Goal: Task Accomplishment & Management: Manage account settings

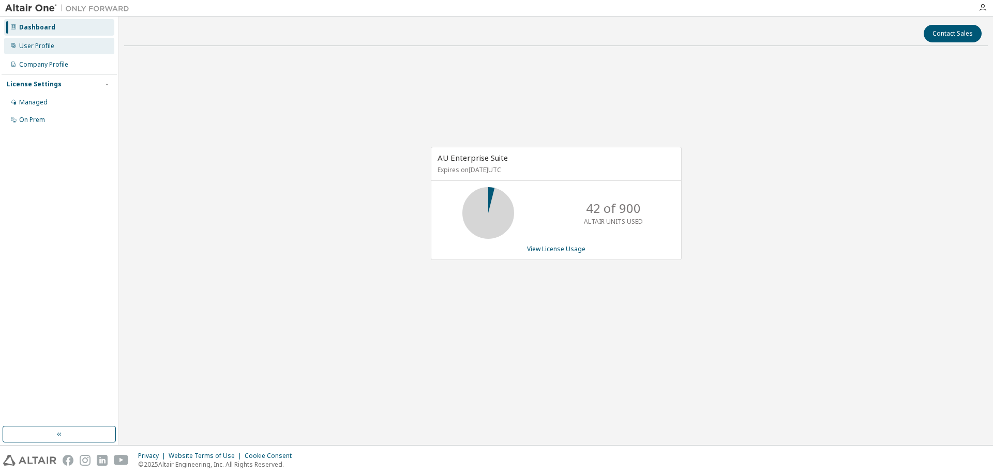
click at [33, 44] on div "User Profile" at bounding box center [36, 46] width 35 height 8
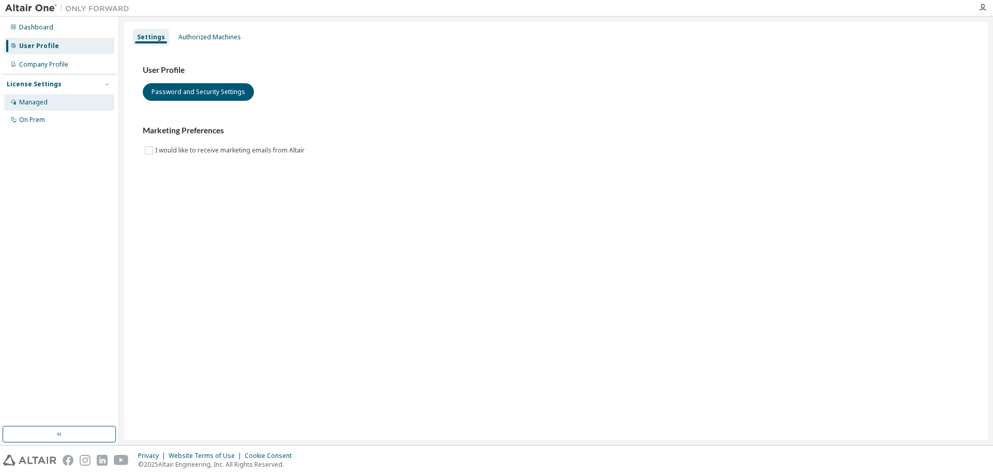
click at [39, 102] on div "Managed" at bounding box center [33, 102] width 28 height 8
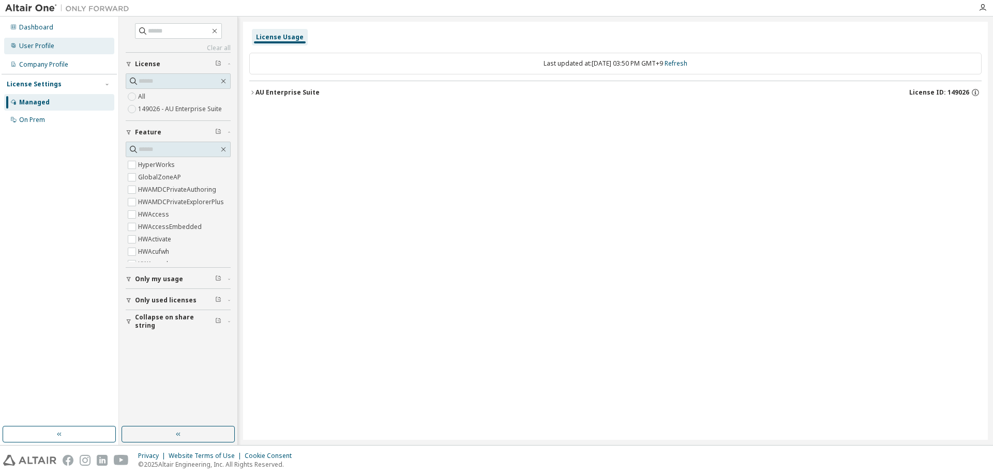
click at [31, 42] on div "User Profile" at bounding box center [36, 46] width 35 height 8
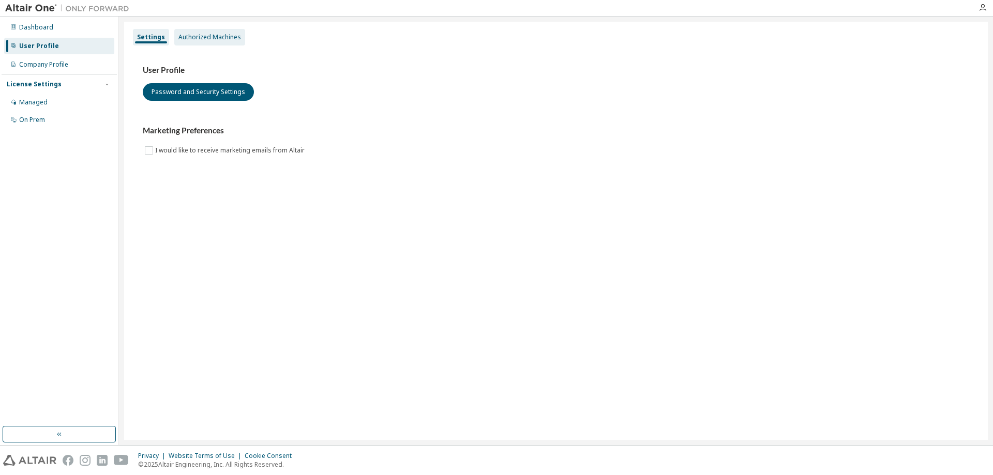
click at [223, 43] on div "Authorized Machines" at bounding box center [209, 37] width 71 height 17
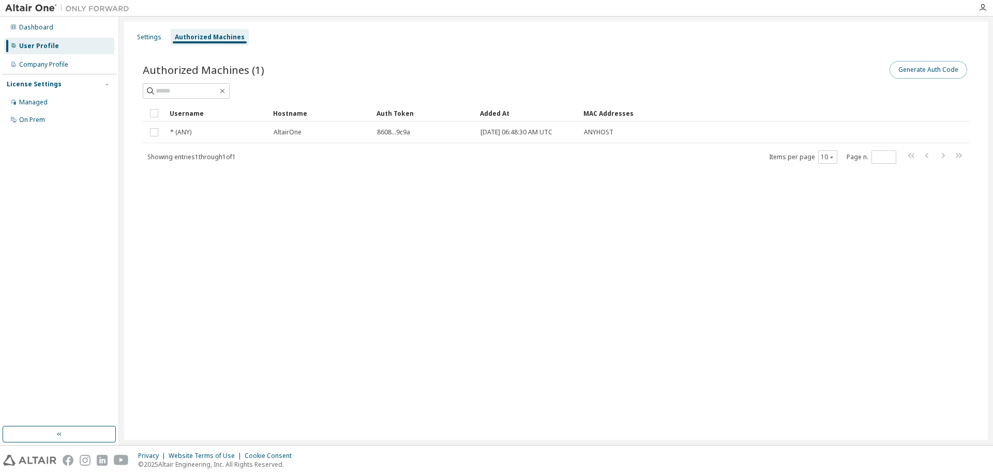
click at [925, 71] on button "Generate Auth Code" at bounding box center [928, 70] width 78 height 18
